Goal: Task Accomplishment & Management: Use online tool/utility

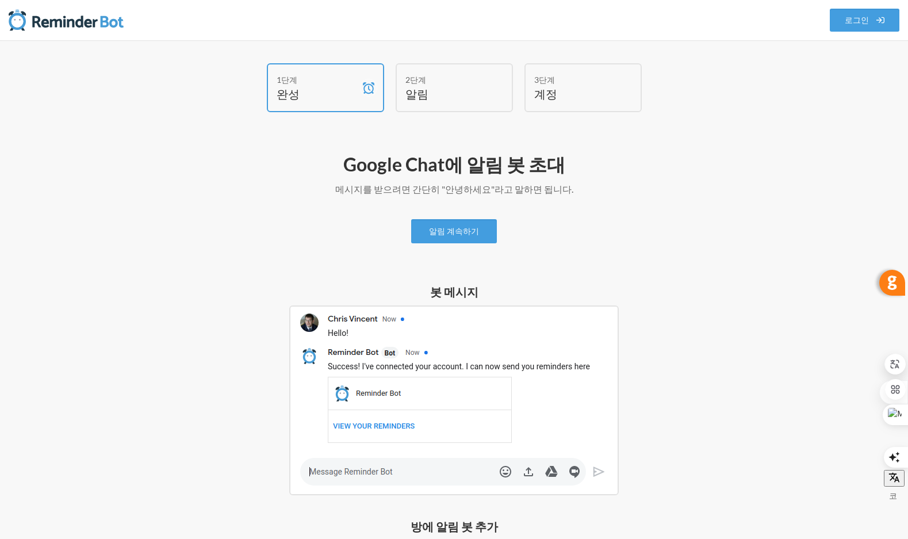
scroll to position [141, 0]
click at [548, 235] on div "알림 계속하기" at bounding box center [454, 231] width 667 height 24
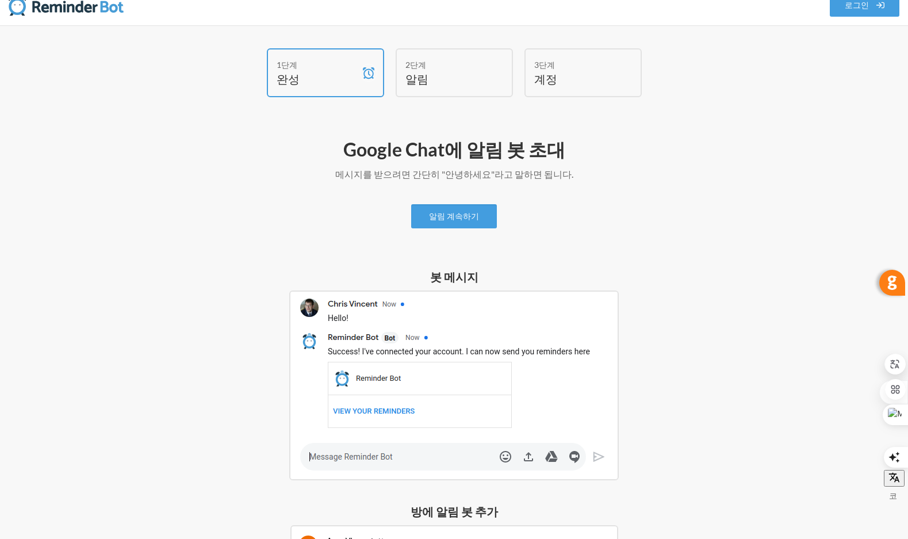
scroll to position [0, 0]
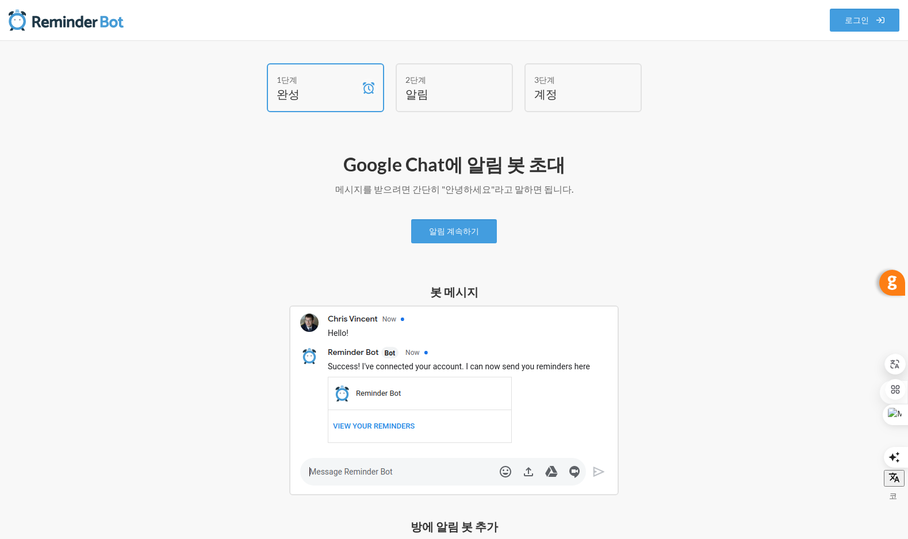
click at [435, 162] on font "Google Chat에 알림 봇 초대" at bounding box center [454, 164] width 222 height 22
click at [587, 173] on h2 "Google Chat에 알림 봇 초대" at bounding box center [454, 164] width 667 height 24
click at [403, 192] on font "메시지를 받으려면 간단히 "안녕하세요"라고 말하면 됩니다." at bounding box center [454, 188] width 238 height 11
click at [863, 20] on font "로그인" at bounding box center [857, 21] width 24 height 10
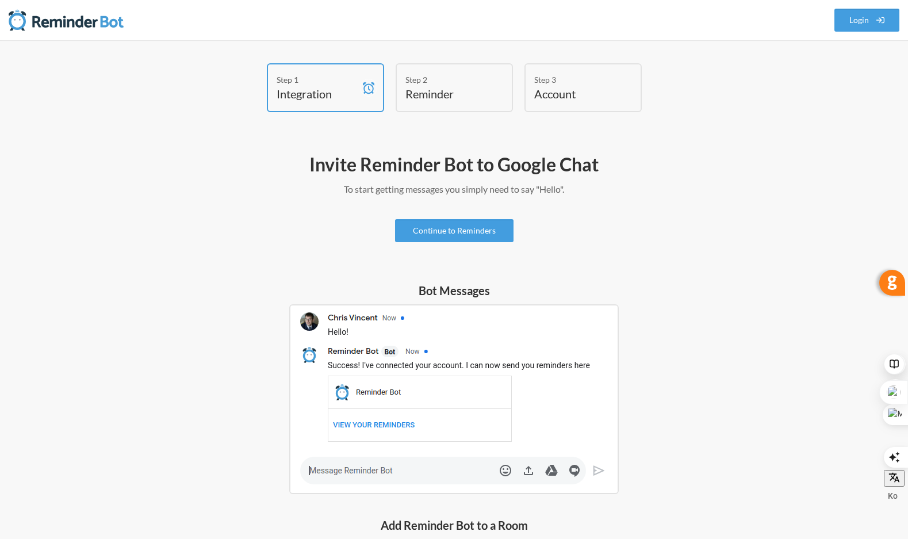
click at [456, 89] on h4 "Reminder" at bounding box center [446, 94] width 81 height 16
click at [423, 85] on div "Step 2" at bounding box center [446, 80] width 81 height 12
click at [357, 97] on div "Step 1 Integration" at bounding box center [325, 87] width 117 height 49
click at [530, 172] on h2 "Invite Reminder Bot to Google Chat" at bounding box center [454, 164] width 667 height 24
click at [456, 232] on link "Continue to Reminders" at bounding box center [454, 230] width 118 height 23
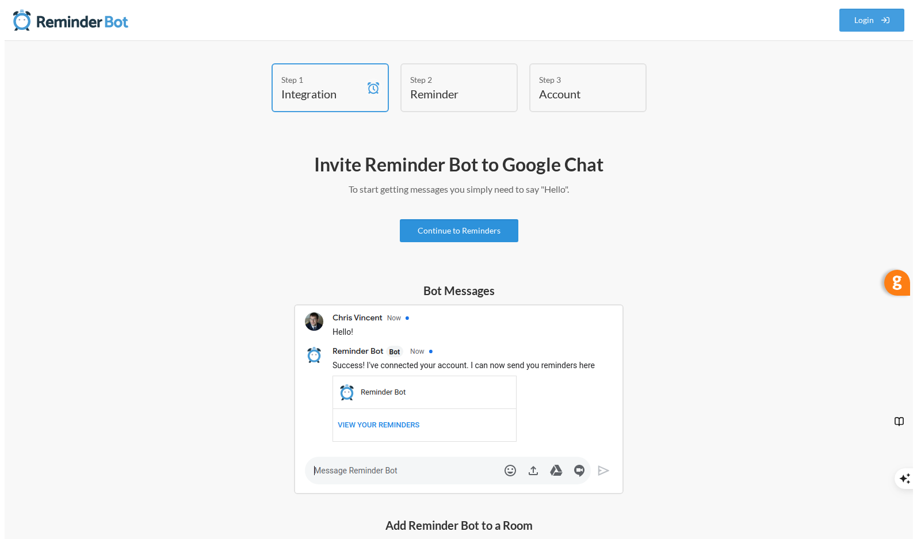
scroll to position [124, 0]
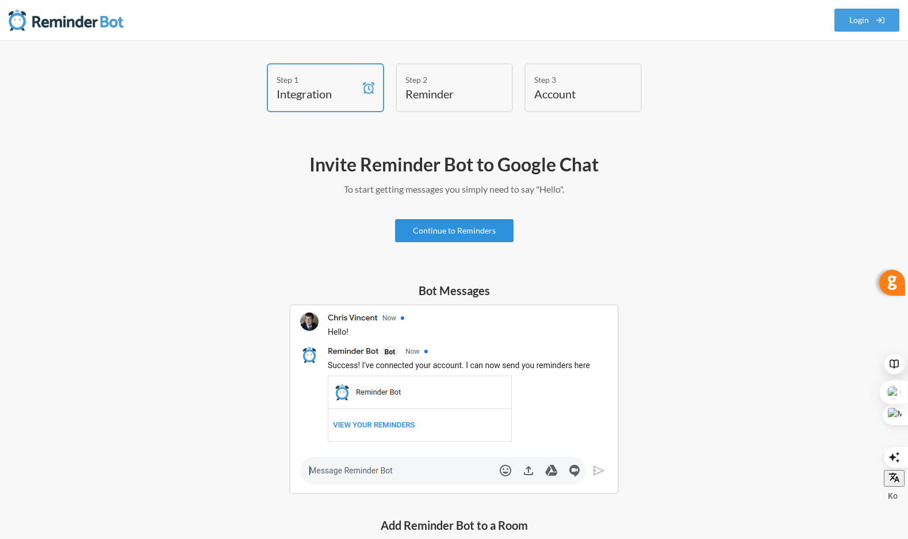
click at [462, 233] on link "Continue to Reminders" at bounding box center [454, 230] width 118 height 23
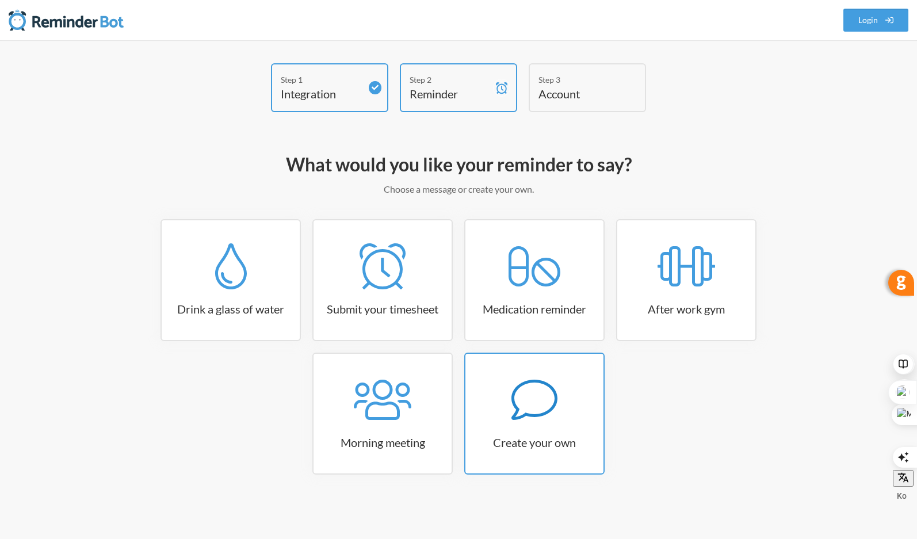
click at [535, 416] on icon at bounding box center [534, 400] width 46 height 40
select select "08:30:00"
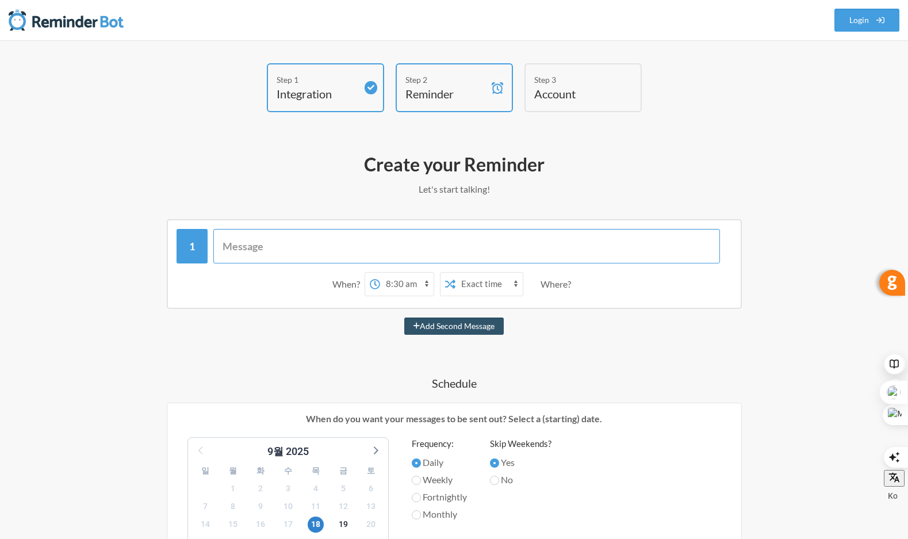
click at [304, 247] on input "text" at bounding box center [466, 246] width 507 height 35
click at [275, 248] on input "text" at bounding box center [466, 246] width 507 height 35
type input "안녕하세요?"
click at [404, 318] on button "Add Second Message" at bounding box center [454, 326] width 100 height 17
select select "09:30:00"
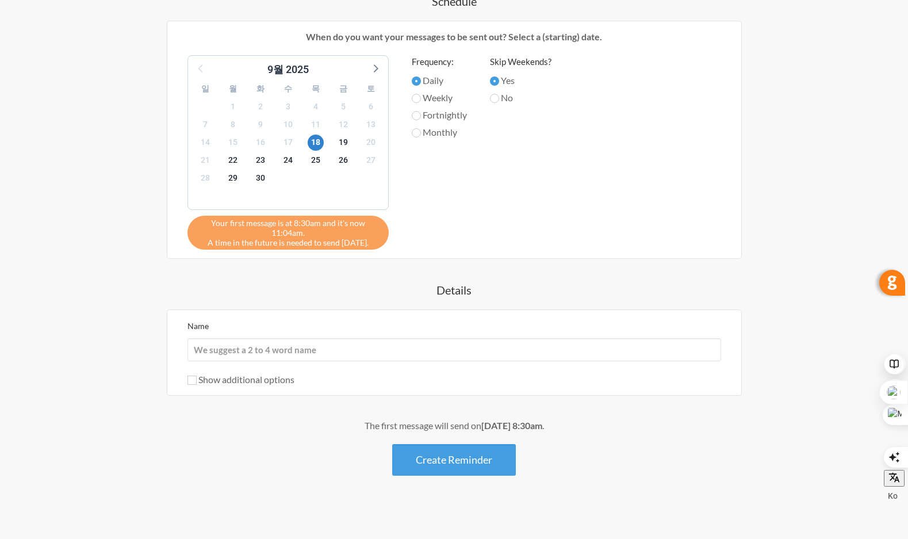
scroll to position [486, 0]
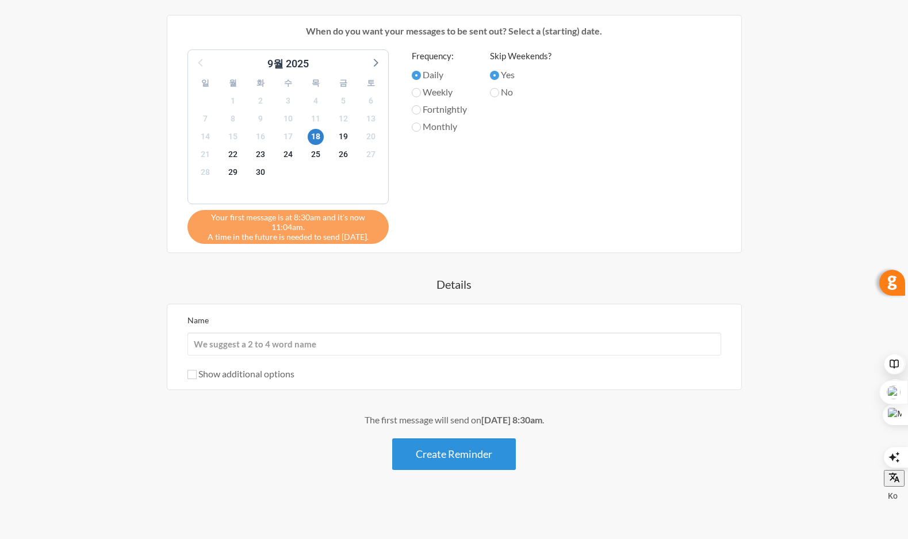
click at [467, 456] on button "Create Reminder" at bounding box center [454, 454] width 124 height 32
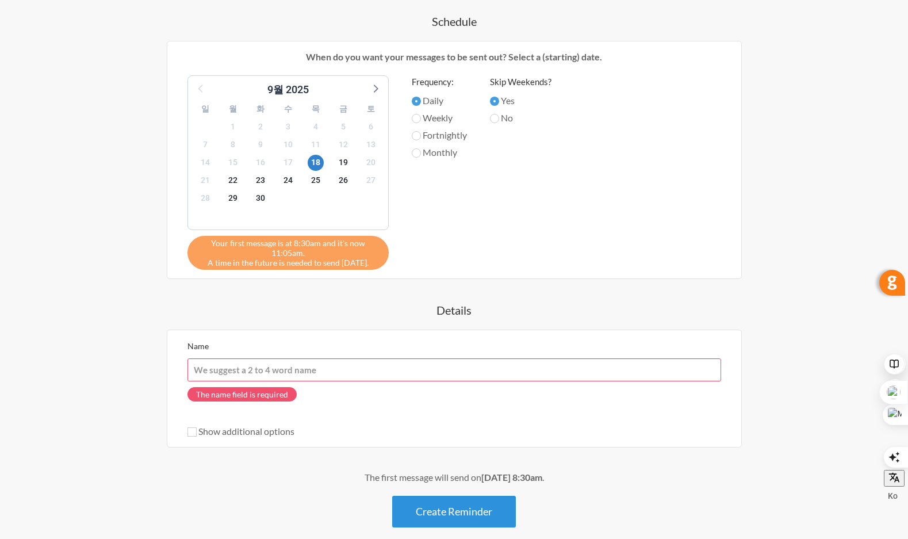
scroll to position [512, 0]
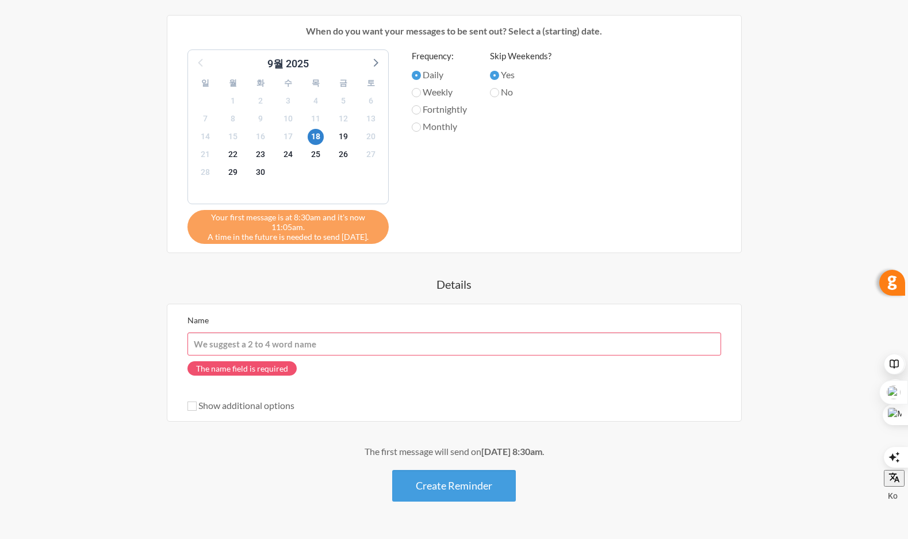
click at [331, 347] on input "Name" at bounding box center [455, 343] width 534 height 23
type input "이상열"
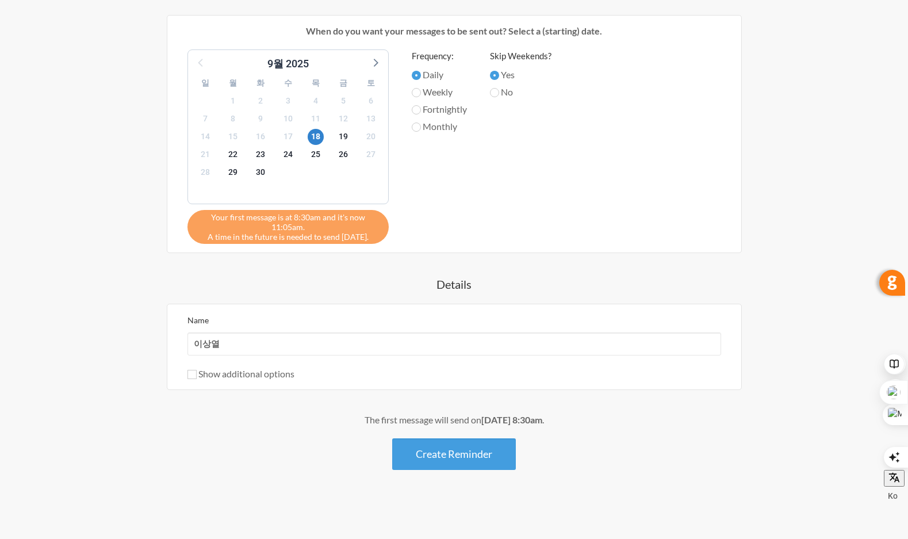
drag, startPoint x: 253, startPoint y: 438, endPoint x: 372, endPoint y: 457, distance: 120.7
click at [254, 438] on div "The first message will send on September 18th, at 8:30am . Create Reminder" at bounding box center [454, 441] width 667 height 57
click at [197, 375] on label "Show additional options" at bounding box center [241, 373] width 107 height 11
click at [197, 375] on input "Show additional options" at bounding box center [192, 374] width 9 height 9
checkbox input "true"
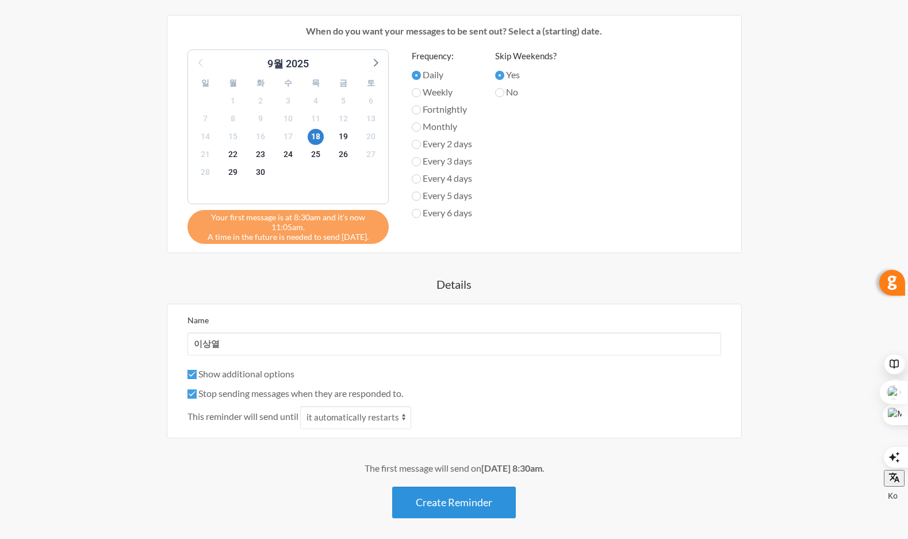
click at [453, 501] on button "Create Reminder" at bounding box center [454, 503] width 124 height 32
click at [462, 507] on button "Create Reminder" at bounding box center [454, 503] width 124 height 32
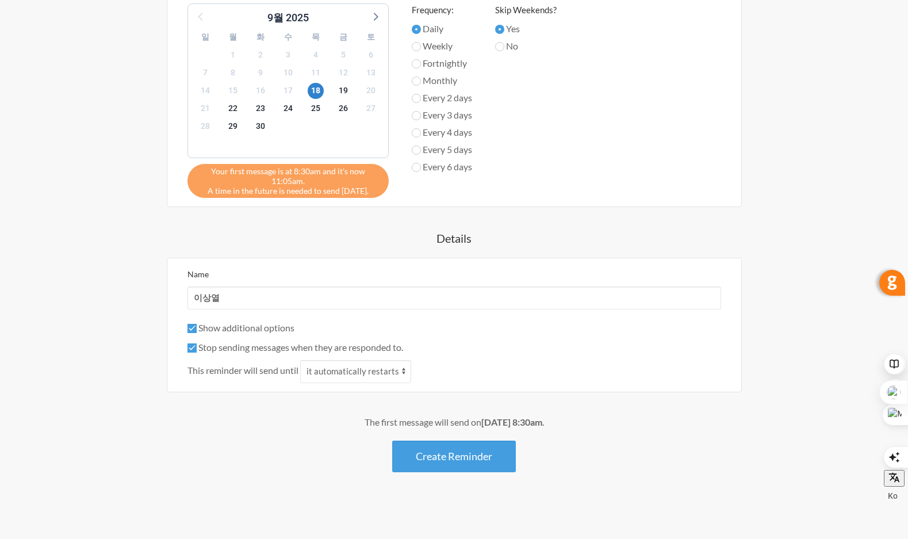
scroll to position [560, 0]
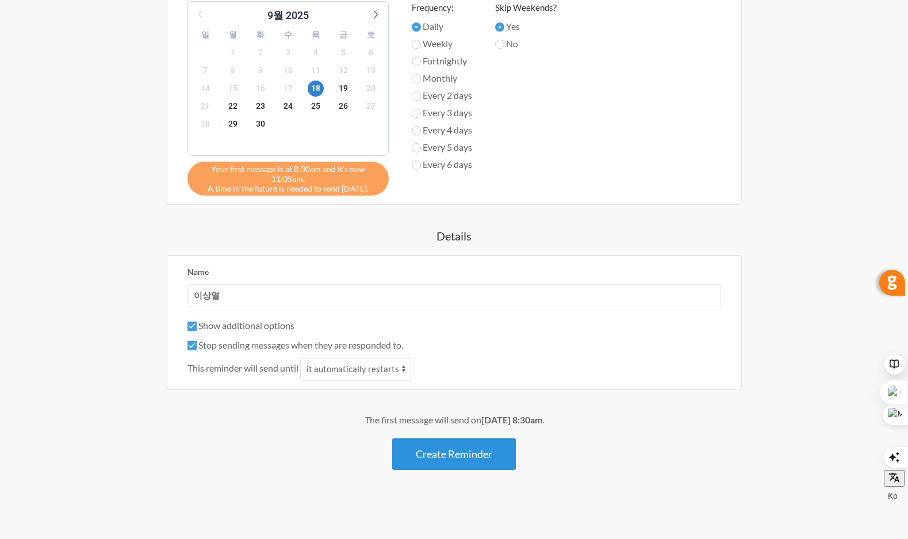
click at [449, 453] on button "Create Reminder" at bounding box center [454, 454] width 124 height 32
drag, startPoint x: 461, startPoint y: 422, endPoint x: 599, endPoint y: 416, distance: 138.7
type textarea "eptember 18th, at 8:30am."
click at [599, 416] on div "The first message will send on September 18th, at 8:30am ." at bounding box center [454, 420] width 667 height 14
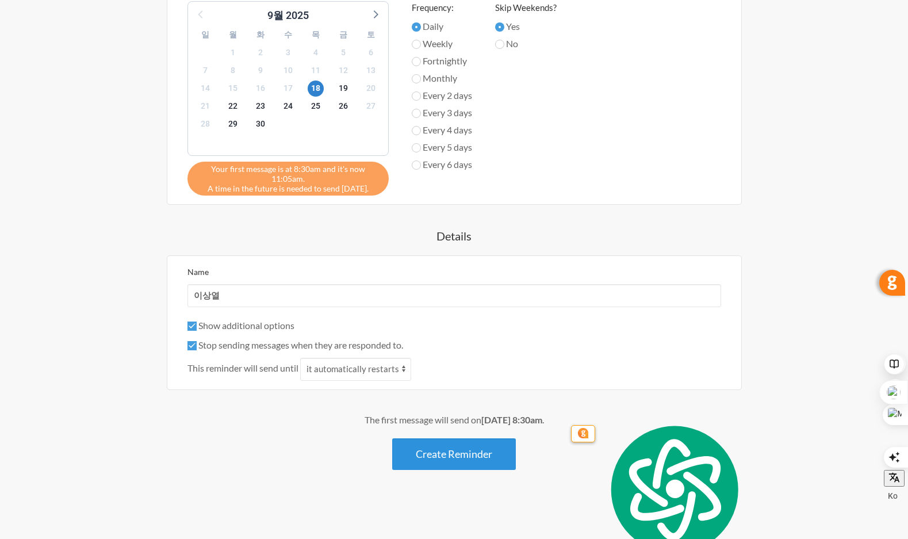
drag, startPoint x: 556, startPoint y: 479, endPoint x: 512, endPoint y: 465, distance: 46.6
click at [555, 479] on div "Create your Reminder Let's start talking! Messages are not sending from this de…" at bounding box center [454, 50] width 667 height 929
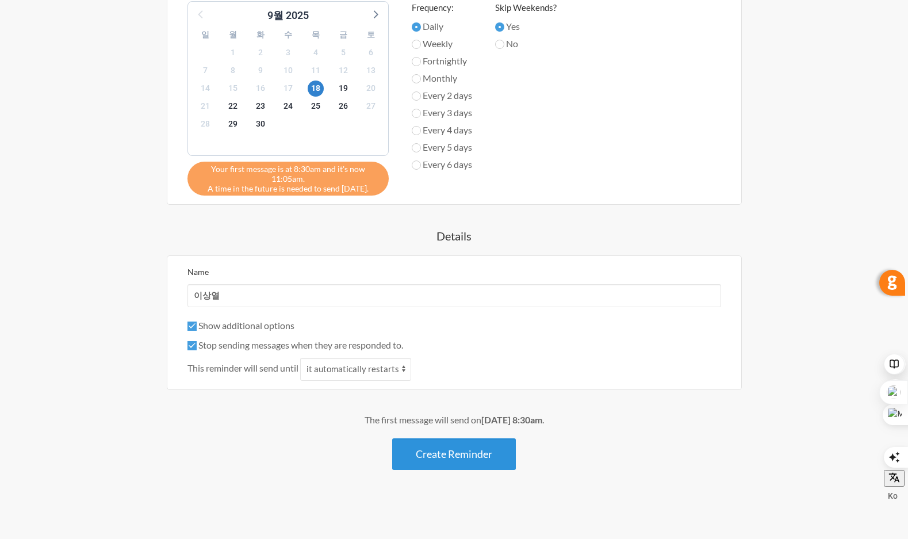
click at [448, 453] on button "Create Reminder" at bounding box center [454, 454] width 124 height 32
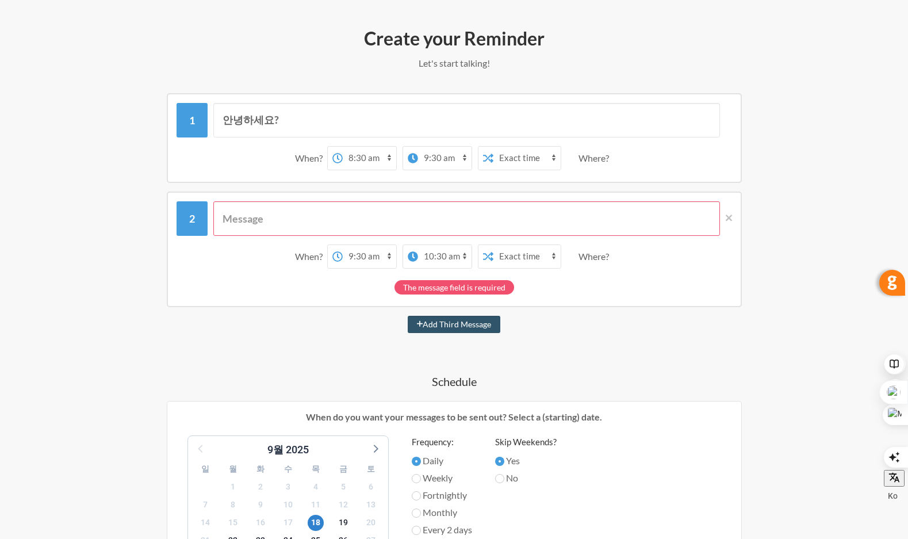
scroll to position [100, 0]
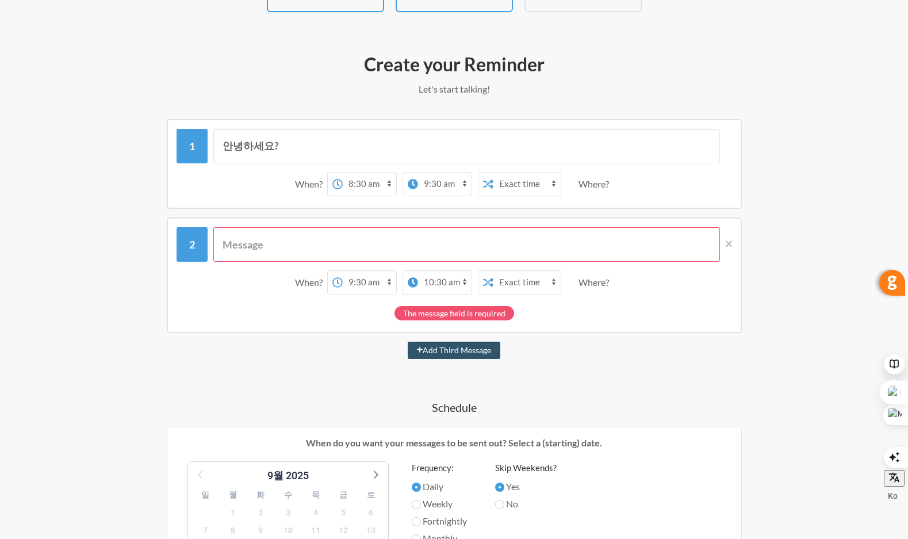
click at [434, 317] on div "The message field is required" at bounding box center [455, 313] width 120 height 14
drag, startPoint x: 546, startPoint y: 322, endPoint x: 546, endPoint y: 307, distance: 15.0
click at [547, 315] on div "When? 12:00 am 12:15 am 12:30 am 12:45 am 1:00 am 1:15 am 1:30 am 1:45 am 2:00 …" at bounding box center [454, 275] width 575 height 116
click at [633, 309] on div "The message field is required" at bounding box center [455, 310] width 556 height 20
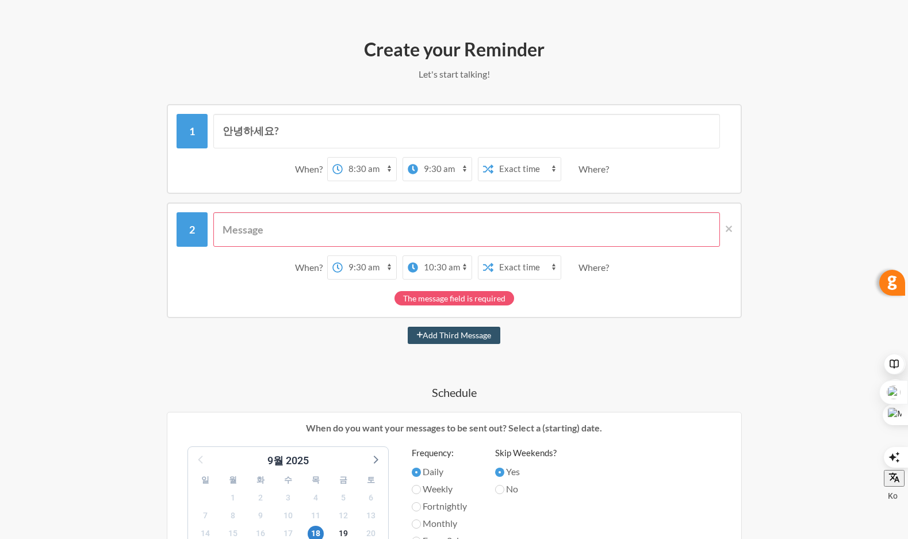
scroll to position [173, 0]
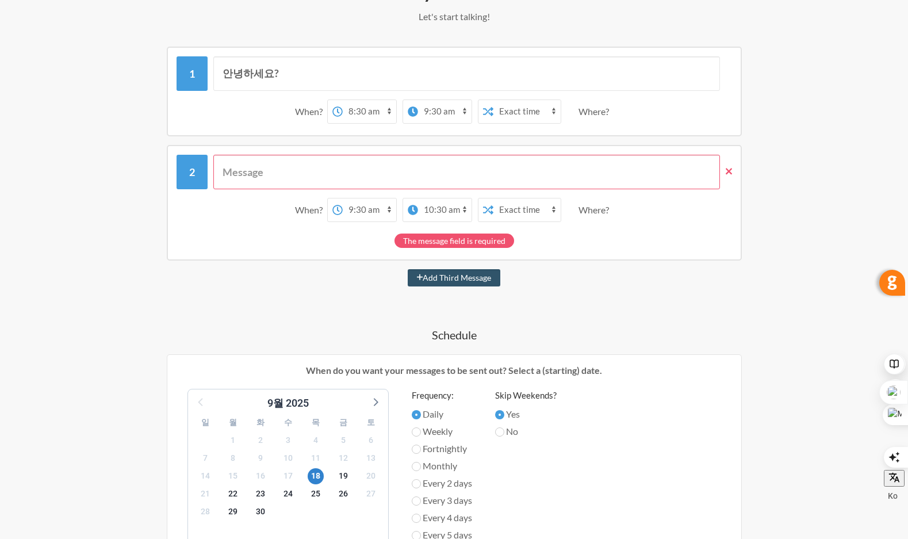
click at [730, 174] on icon at bounding box center [729, 171] width 6 height 10
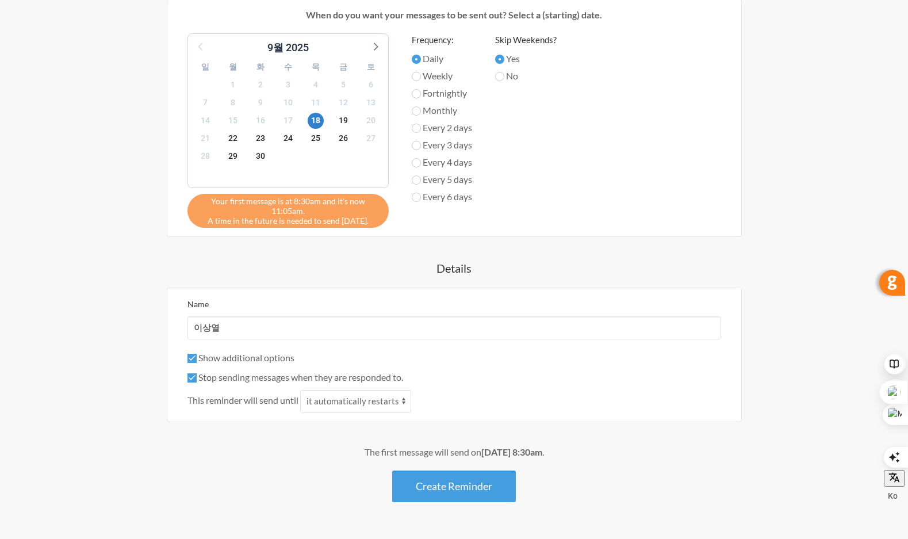
scroll to position [457, 0]
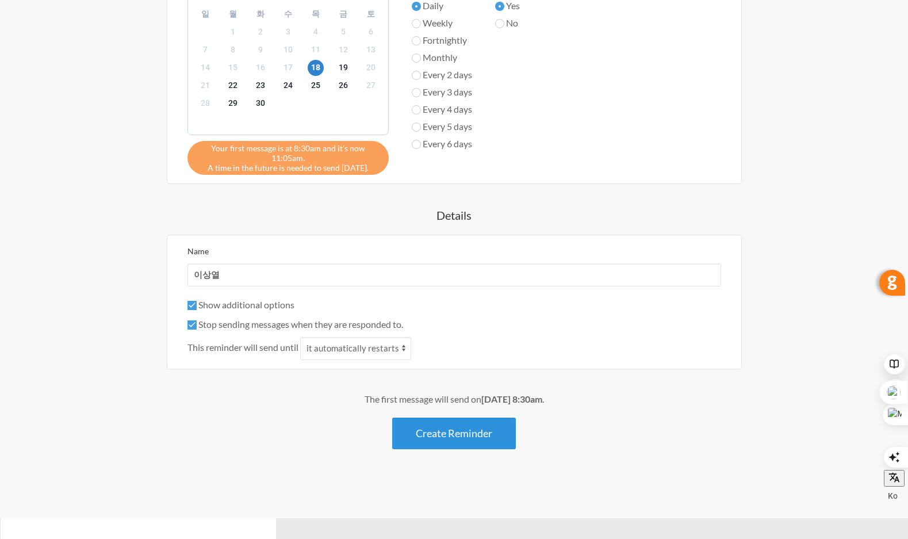
click at [477, 433] on button "Create Reminder" at bounding box center [454, 434] width 124 height 32
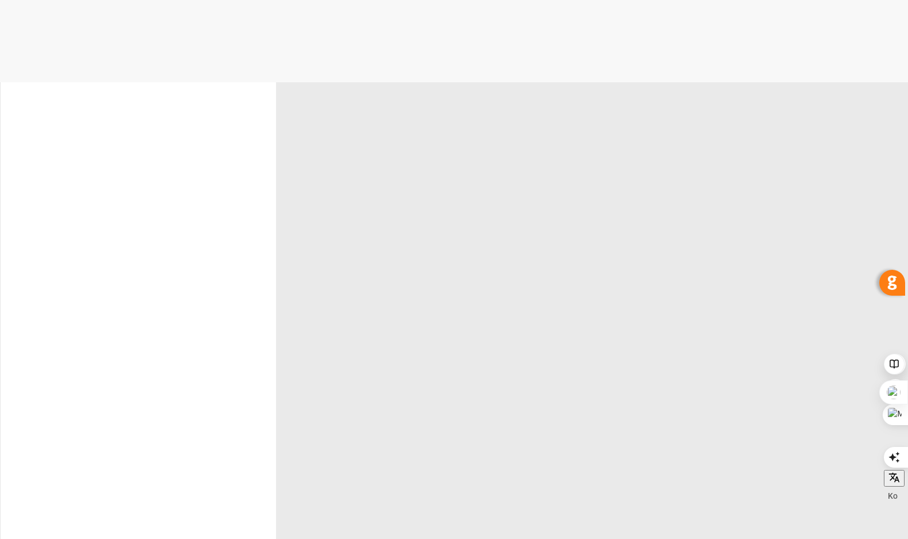
select select "Asia/Seoul"
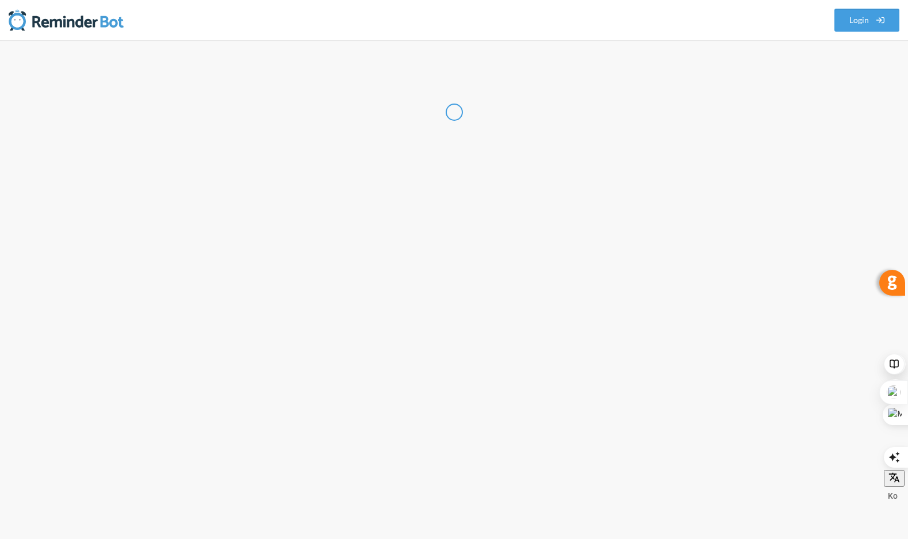
select select "KR"
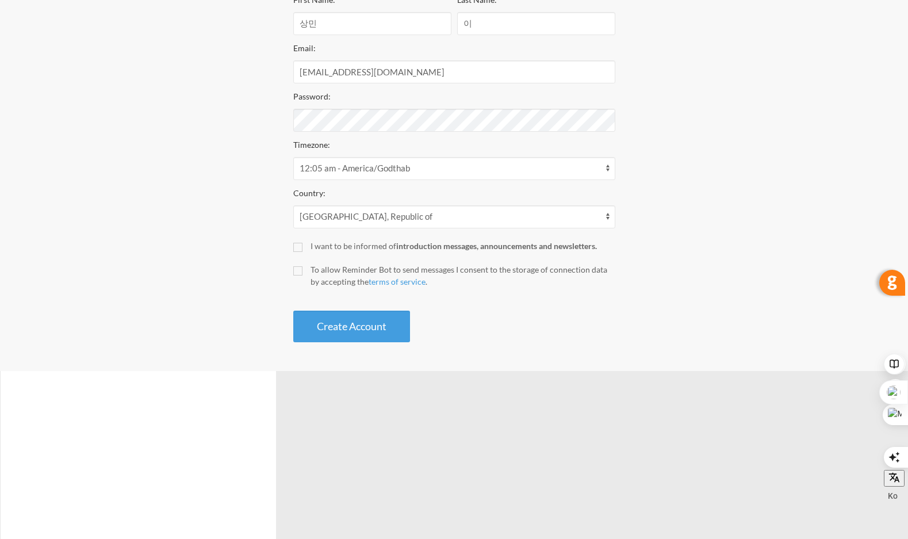
scroll to position [230, 0]
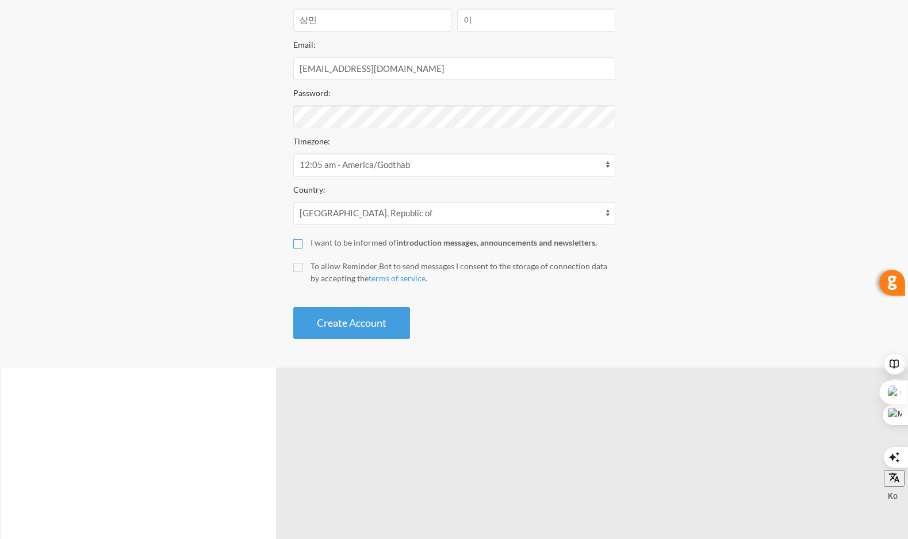
click at [299, 243] on input "I want to be informed of introduction messages, announcements and newsletters." at bounding box center [297, 243] width 9 height 9
checkbox input "true"
click at [288, 266] on div "Create your Account Your reminder is scheduled and your trial will start once a…" at bounding box center [454, 131] width 345 height 428
click at [299, 268] on input "To allow Reminder Bot to send messages I consent to the storage of connection d…" at bounding box center [297, 267] width 9 height 9
checkbox input "true"
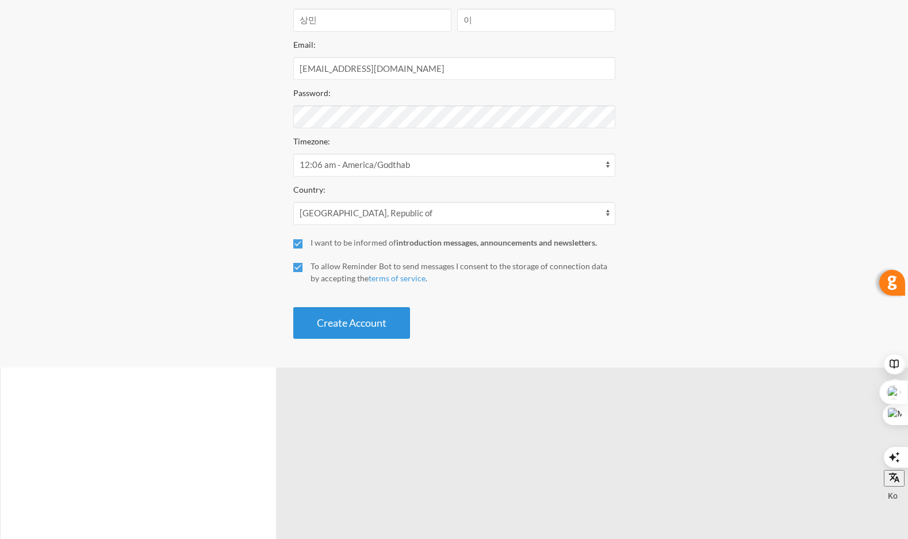
click at [339, 316] on button "Create Account" at bounding box center [351, 323] width 117 height 32
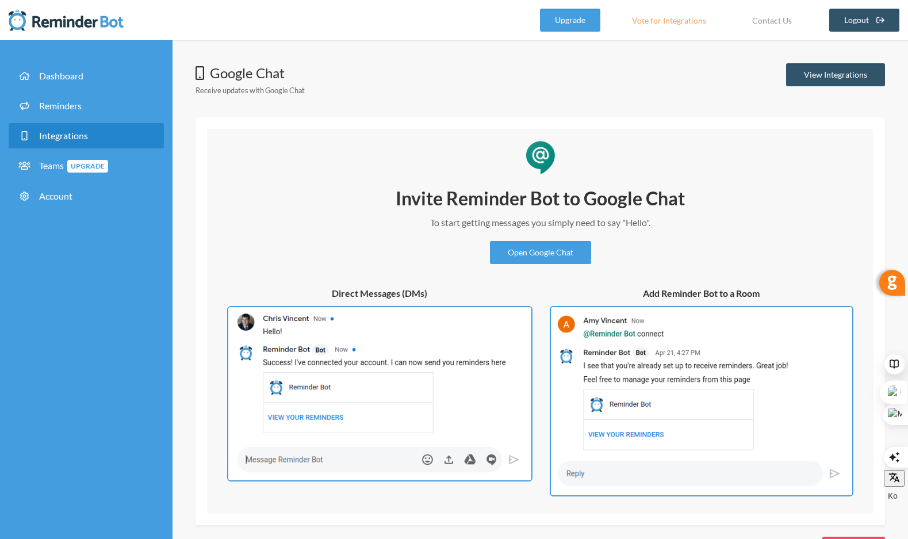
click at [805, 171] on div "Invite Reminder Bot to Google Chat To start getting messages you simply need to…" at bounding box center [541, 318] width 644 height 357
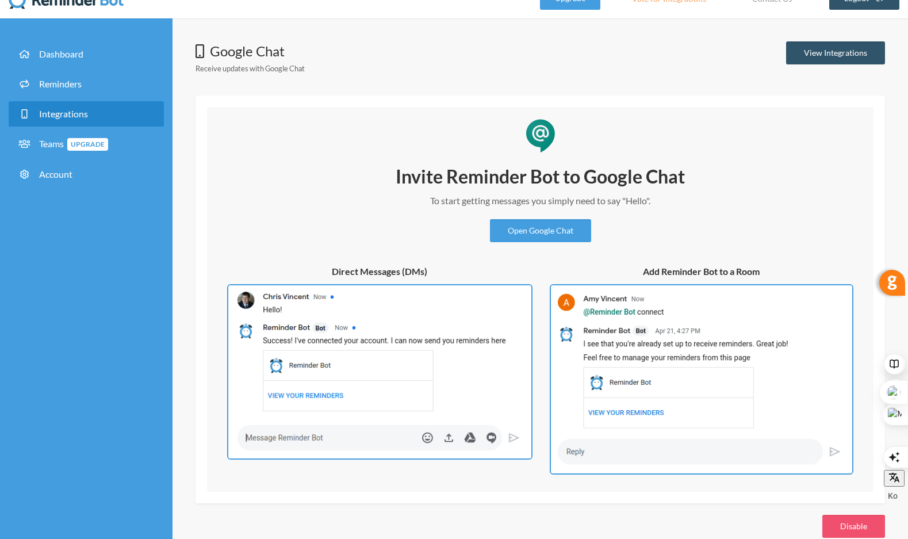
scroll to position [44, 0]
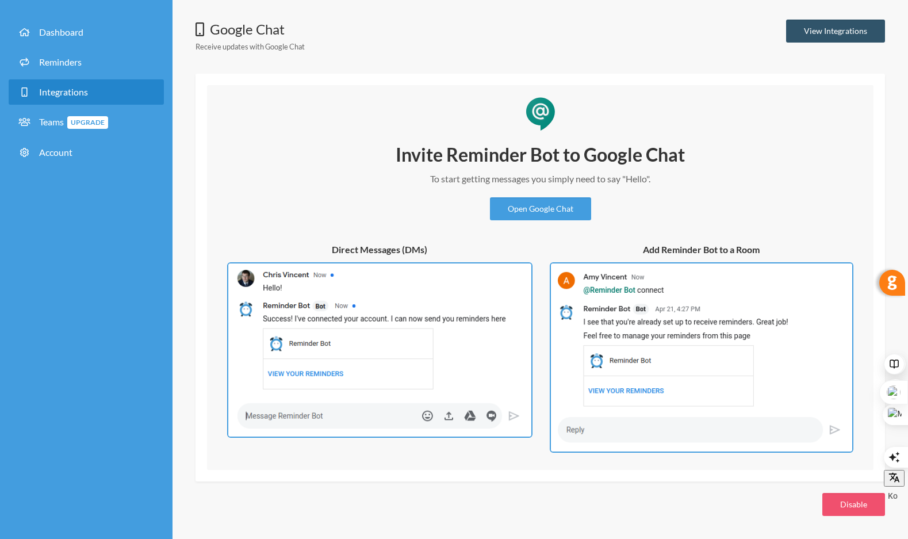
click at [508, 45] on div "Google Chat Receive updates with Google Chat View Integrations" at bounding box center [541, 39] width 690 height 39
click at [561, 206] on link "Open Google Chat" at bounding box center [540, 208] width 101 height 23
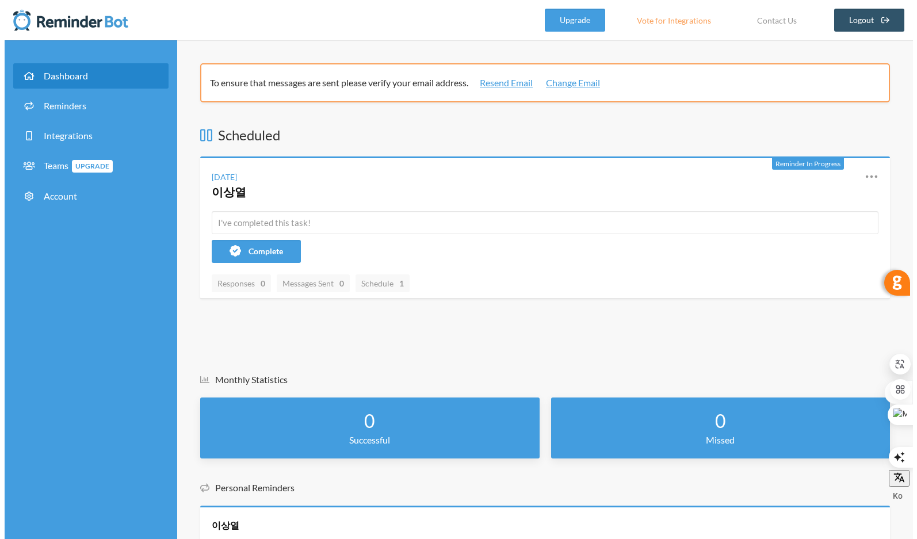
scroll to position [124, 0]
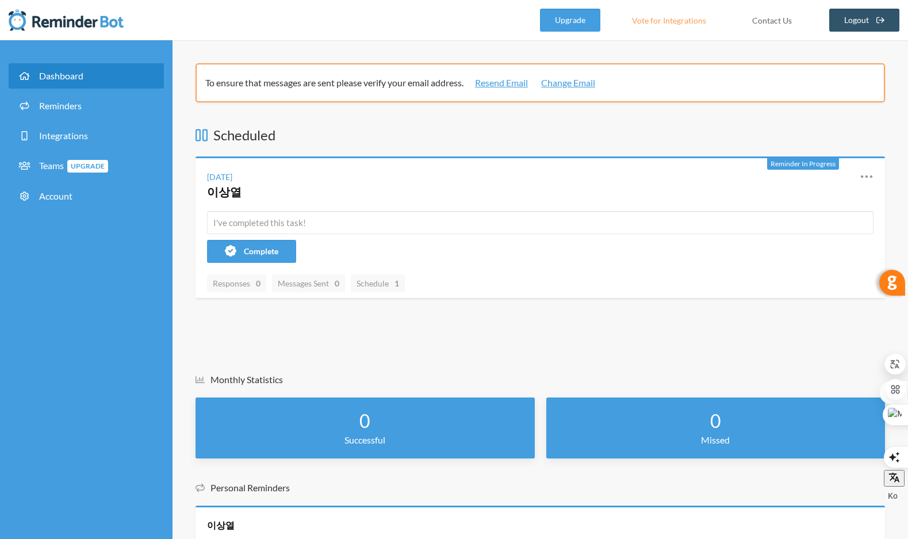
click at [775, 21] on link "Contact Us" at bounding box center [772, 20] width 68 height 23
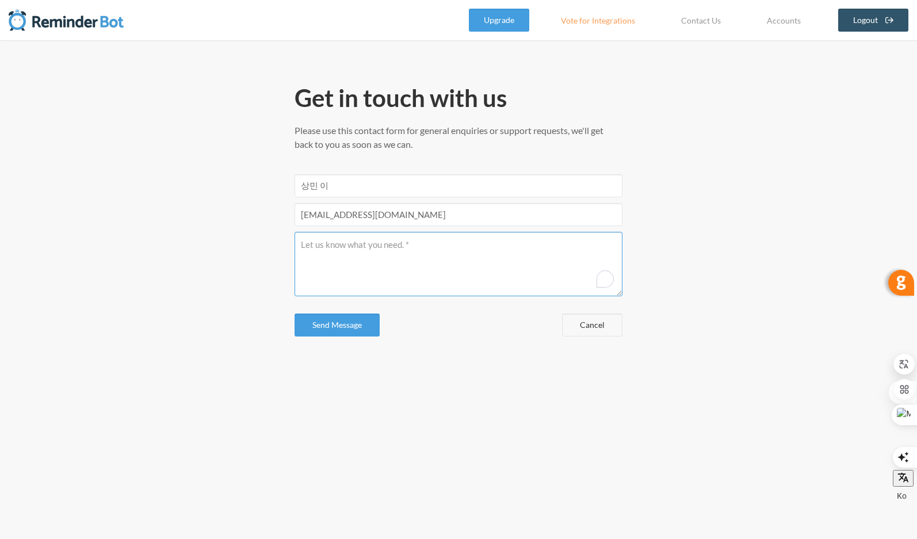
drag, startPoint x: 414, startPoint y: 243, endPoint x: 301, endPoint y: 246, distance: 112.8
click at [300, 245] on textarea "To enrich screen reader interactions, please activate Accessibility in Grammarl…" at bounding box center [458, 264] width 328 height 64
drag, startPoint x: 403, startPoint y: 244, endPoint x: 314, endPoint y: 243, distance: 88.6
click at [314, 243] on textarea "To enrich screen reader interactions, please activate Accessibility in Grammarl…" at bounding box center [458, 264] width 328 height 64
click at [294, 232] on span at bounding box center [294, 232] width 0 height 0
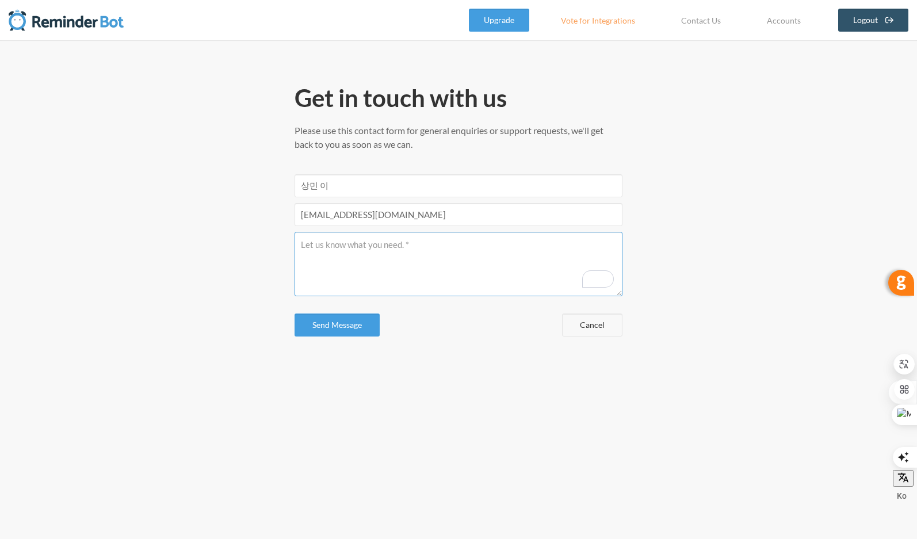
click at [294, 232] on span at bounding box center [294, 232] width 0 height 0
click at [535, 316] on form "상민 이 lsy26098@gmail.com Send Message Cancel" at bounding box center [458, 255] width 328 height 162
click at [349, 258] on textarea "To enrich screen reader interactions, please activate Accessibility in Grammarl…" at bounding box center [458, 264] width 328 height 64
drag, startPoint x: 300, startPoint y: 243, endPoint x: 408, endPoint y: 246, distance: 107.6
click at [408, 246] on textarea "To enrich screen reader interactions, please activate Accessibility in Grammarl…" at bounding box center [458, 264] width 328 height 64
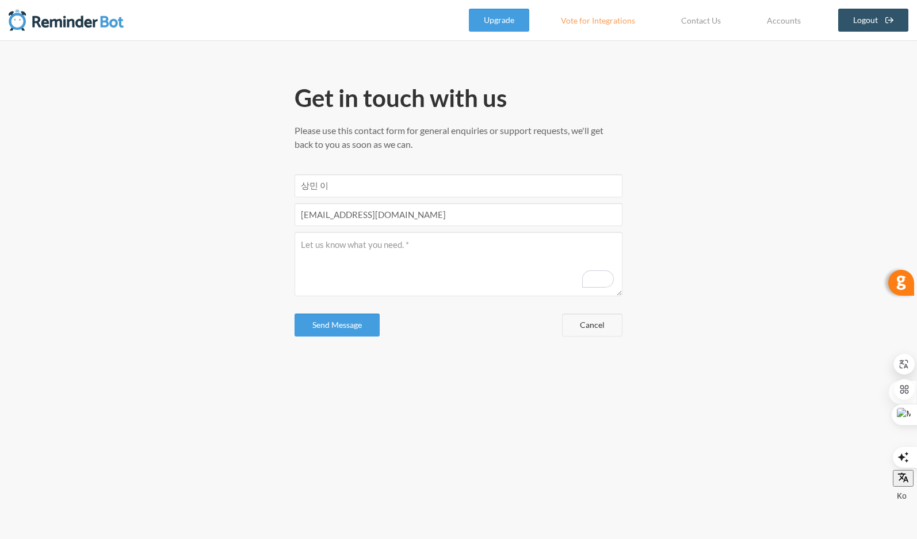
drag, startPoint x: 515, startPoint y: 504, endPoint x: 426, endPoint y: 416, distance: 124.9
click at [426, 416] on div "Get in t o uch with us Please use this contact form for general enquiries or su…" at bounding box center [458, 289] width 917 height 499
click at [418, 256] on textarea "To enrich screen reader interactions, please activate Accessibility in Grammarl…" at bounding box center [458, 264] width 328 height 64
type textarea "e"
type textarea "대답을 한국어로 번역해서 해줘."
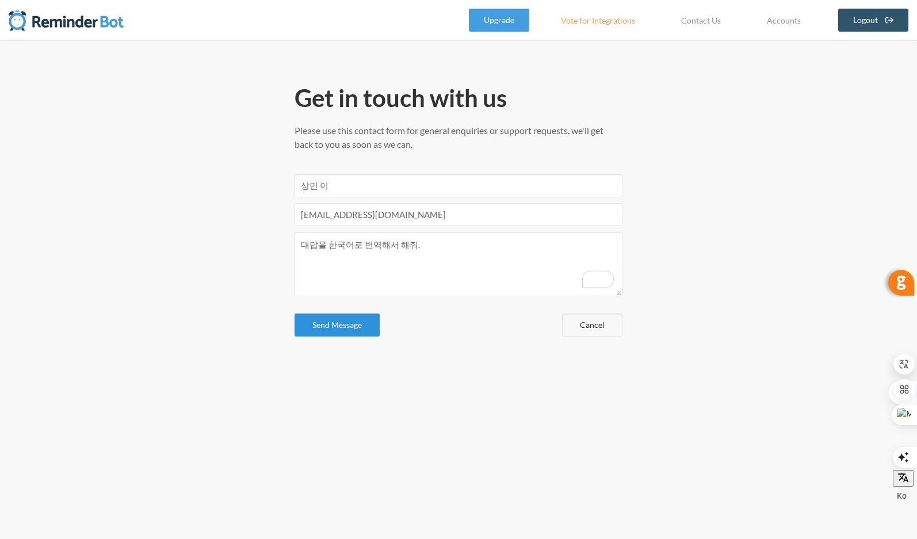
click at [355, 328] on button "Send Message" at bounding box center [336, 324] width 85 height 23
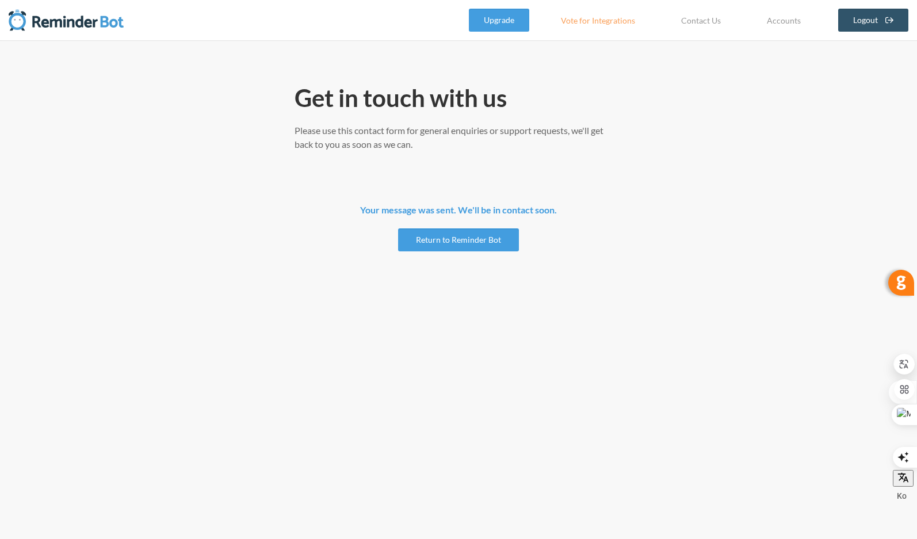
drag, startPoint x: 516, startPoint y: 351, endPoint x: 527, endPoint y: 342, distance: 14.3
click at [519, 348] on div "Get in t o uch with us Please use this contact form for general enquiries or su…" at bounding box center [458, 289] width 917 height 499
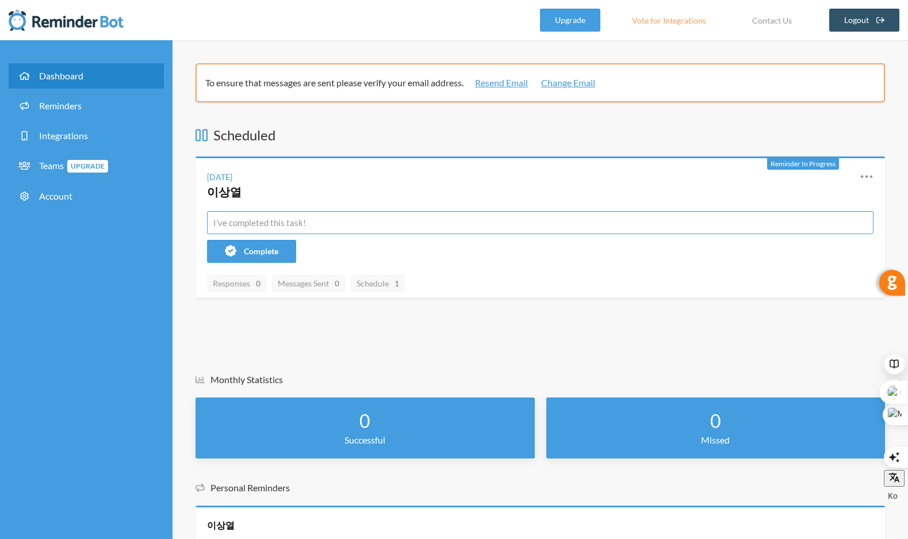
click at [327, 224] on input "text" at bounding box center [540, 222] width 667 height 23
click at [143, 369] on div "Dashboard Reminders Integrations Teams Upgrade Account" at bounding box center [86, 333] width 173 height 586
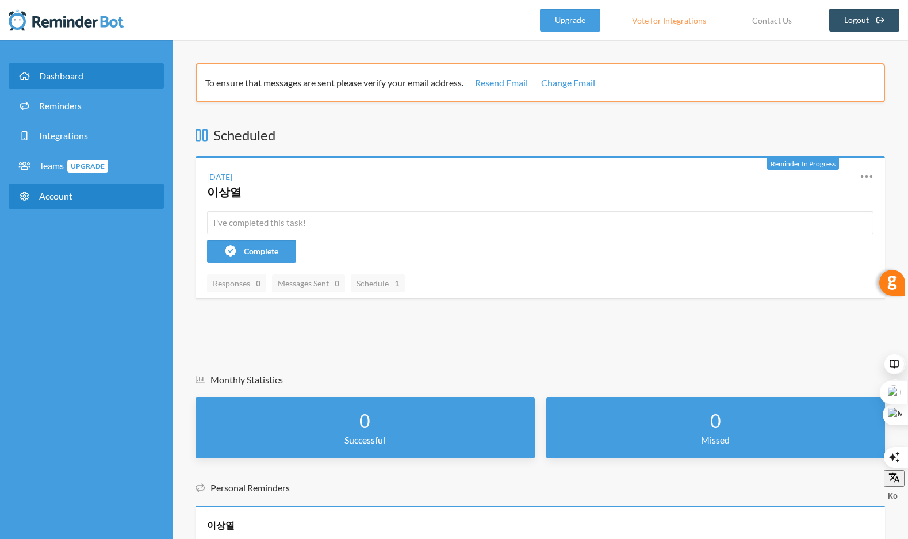
click at [57, 194] on span "Account" at bounding box center [55, 195] width 33 height 11
select select "**"
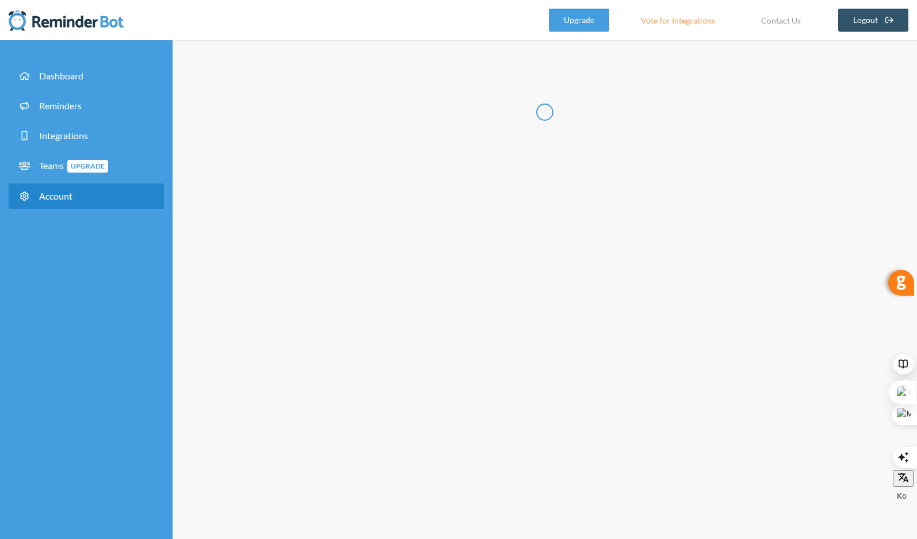
type input "**"
type input "*"
type input "**********"
select select "**"
checkbox input "****"
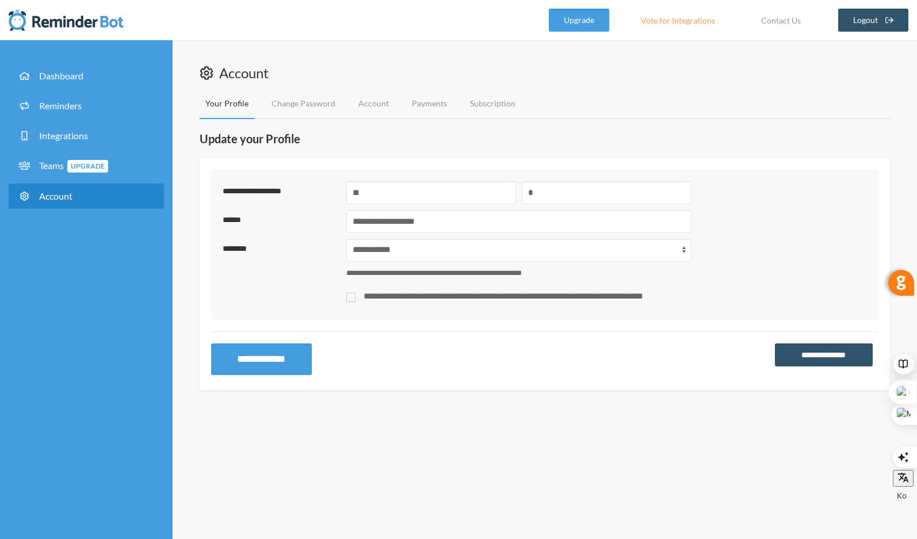
click at [795, 81] on h1 "Account" at bounding box center [545, 73] width 690 height 20
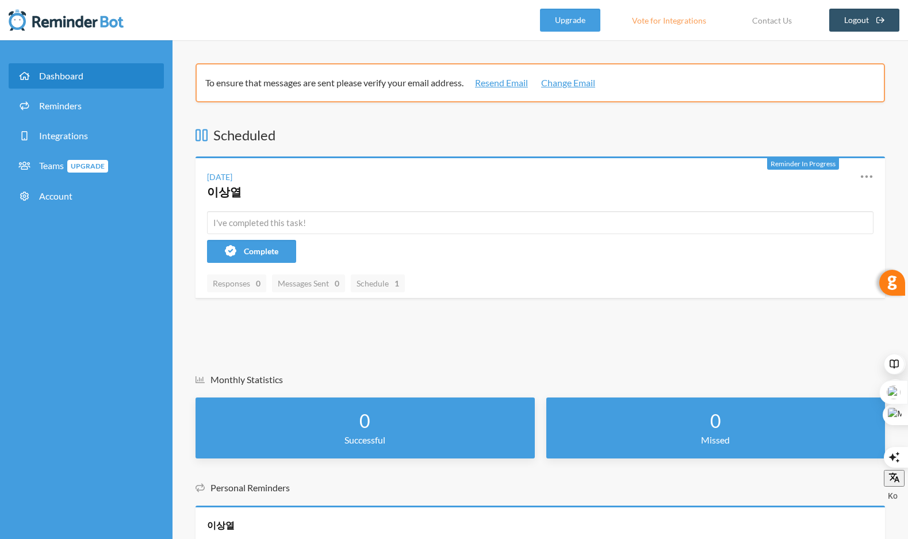
click at [242, 16] on nav ".uk-navbar-toggle-animate svg>[class*="line-"]{transition:0.2s ease-in-out;tran…" at bounding box center [454, 20] width 908 height 40
